Goal: Task Accomplishment & Management: Complete application form

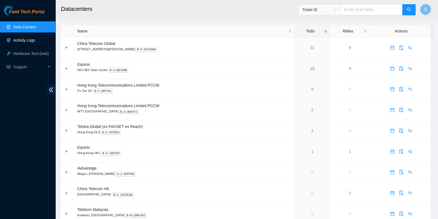
click at [25, 40] on link "Activity Logs" at bounding box center [24, 40] width 22 height 4
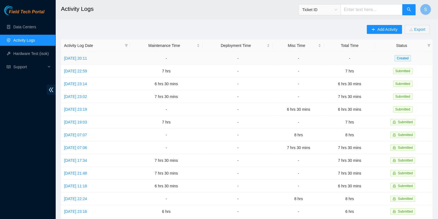
click at [85, 55] on td "[DATE] 20:11" at bounding box center [95, 58] width 69 height 13
click at [84, 59] on link "[DATE] 20:11" at bounding box center [75, 58] width 23 height 4
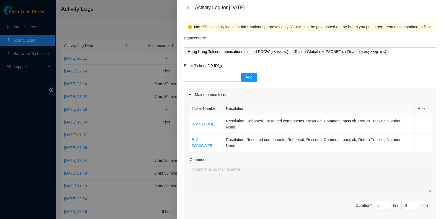
click at [392, 51] on div "Hong Kong Telecommunications Limited PCCW ( Fo Tan DC ) Telstra Global (ex.PACN…" at bounding box center [310, 52] width 250 height 8
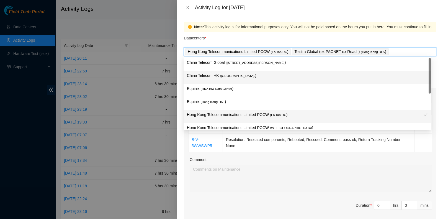
click at [321, 77] on p "China Telecom HK ( [GEOGRAPHIC_DATA] )" at bounding box center [307, 75] width 241 height 6
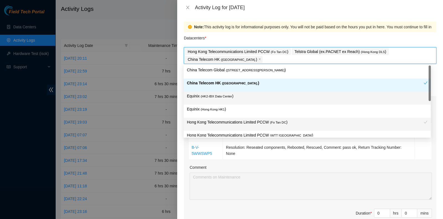
click at [302, 92] on div "Equinix ( HK2-IBX Data Center )" at bounding box center [308, 97] width 248 height 13
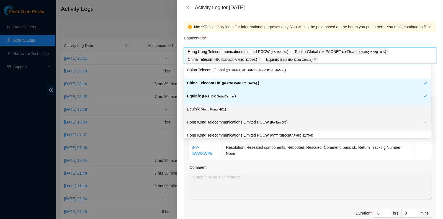
click at [282, 110] on p "Equinix ( [GEOGRAPHIC_DATA] HK1 )" at bounding box center [307, 109] width 241 height 6
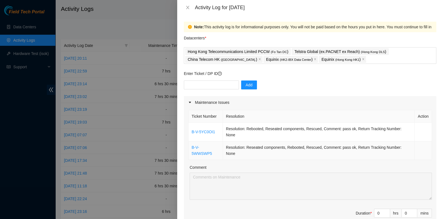
click at [284, 145] on td "Resolution: Reseated components, Rebooted, Rescued, Comment: pass ok, Return Tr…" at bounding box center [319, 150] width 192 height 19
click at [313, 96] on div "Maintenance Issues" at bounding box center [310, 102] width 253 height 13
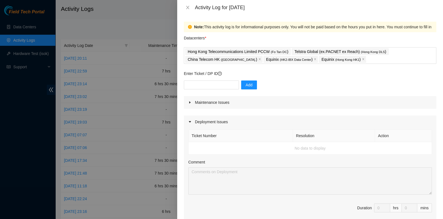
click at [295, 104] on div "Maintenance Issues" at bounding box center [310, 102] width 253 height 13
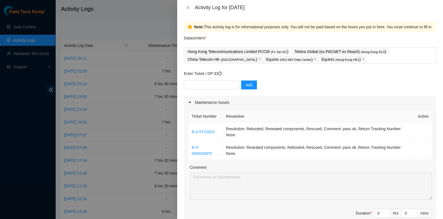
click at [277, 115] on th "Resolution" at bounding box center [319, 116] width 192 height 12
click at [228, 83] on input "text" at bounding box center [211, 84] width 55 height 9
paste input "B-V-5WWSWRZ"
type input "B-V-5WWSWRZ"
click at [246, 82] on span "Add" at bounding box center [249, 85] width 7 height 6
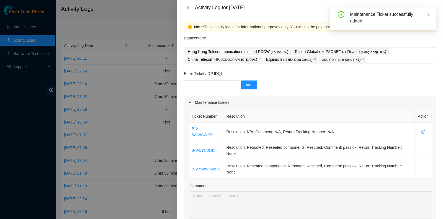
click at [265, 114] on th "Resolution" at bounding box center [320, 116] width 192 height 12
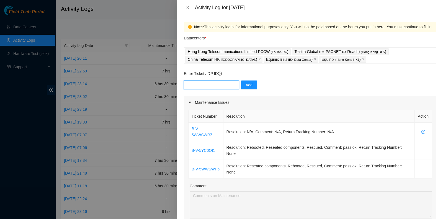
click at [219, 86] on input "text" at bounding box center [211, 84] width 55 height 9
paste input "B-V-5YDERZ4"
type input "B-V-5YDERZ4"
click at [246, 84] on span "Add" at bounding box center [249, 85] width 7 height 6
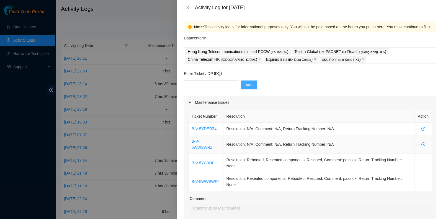
click at [312, 146] on td "Resolution: N/A, Comment: N/A, Return Tracking Number: N/A" at bounding box center [320, 144] width 192 height 19
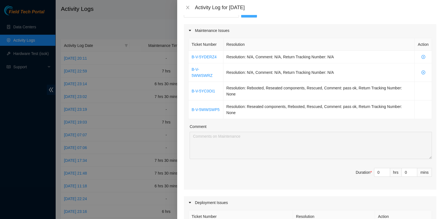
scroll to position [72, 0]
drag, startPoint x: 376, startPoint y: 170, endPoint x: 354, endPoint y: 171, distance: 22.5
click at [354, 171] on span "Duration * 0 hrs 0 mins" at bounding box center [310, 175] width 244 height 16
type input "7"
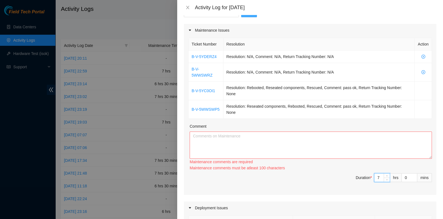
type input "7"
type input "3"
type input "30"
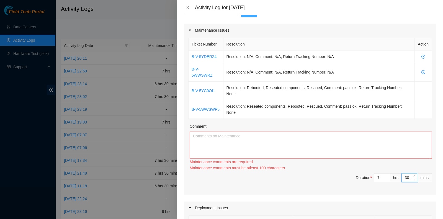
type input "30"
click at [284, 156] on textarea "Comment" at bounding box center [311, 144] width 243 height 27
paste textarea "B-V-5UXLFBZ Tracking 450826216789 B-V-5WWSWP5 B-V-5YC0OI1 B-V-5WWSWRZ B-V-5YDER…"
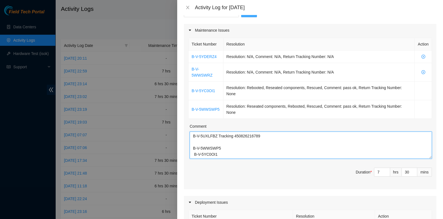
scroll to position [23, 0]
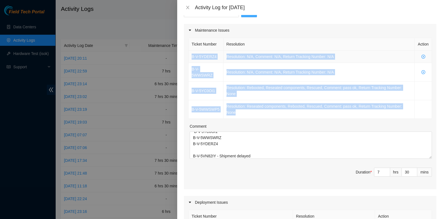
drag, startPoint x: 248, startPoint y: 116, endPoint x: 189, endPoint y: 61, distance: 80.6
click at [189, 61] on tbody "B-V-5YDERZ4 Resolution: N/A, Comment: N/A, Return Tracking Number: N/A B-V-5WWS…" at bounding box center [311, 84] width 244 height 68
copy tbody "B-V-5YDERZ4 Resolution: N/A, Comment: N/A, Return Tracking Number: N/A B-V-5WWS…"
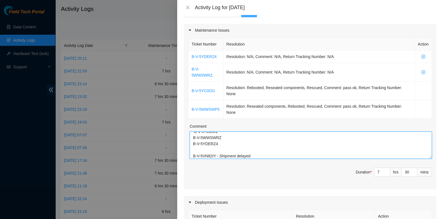
click at [237, 150] on textarea "B-V-5UXLFBZ Tracking 450826216789 B-V-5WWSWP5 B-V-5YC0OI1 B-V-5WWSWRZ B-V-5YDER…" at bounding box center [311, 144] width 243 height 27
paste textarea "B-V-5YDERZ4 Resolution: N/A, Comment: N/A, Return Tracking Number: N/A B-V-5WWS…"
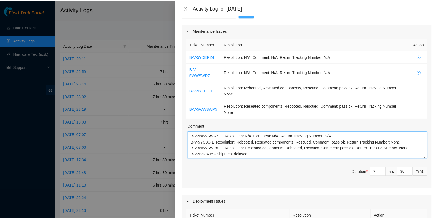
scroll to position [302, 0]
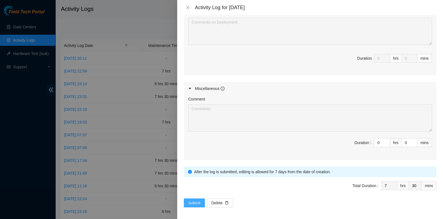
type textarea "B-V-5UXLFBZ Tracking 450826216789 B-V-5WWSWP5 B-V-5YC0OI1 B-V-5WWSWRZ B-V-5YDER…"
click at [194, 200] on span "Submit" at bounding box center [194, 203] width 12 height 6
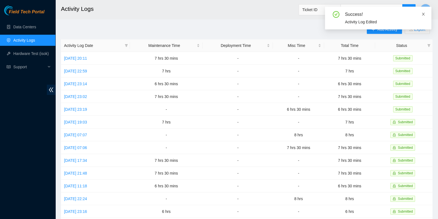
click at [423, 14] on icon "close" at bounding box center [424, 14] width 4 height 4
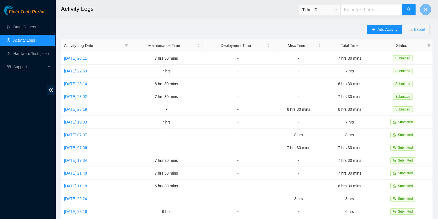
click at [425, 7] on span "S" at bounding box center [425, 9] width 3 height 7
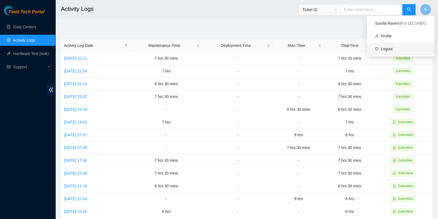
click at [393, 47] on link "Logout" at bounding box center [387, 49] width 12 height 4
